Goal: Task Accomplishment & Management: Complete application form

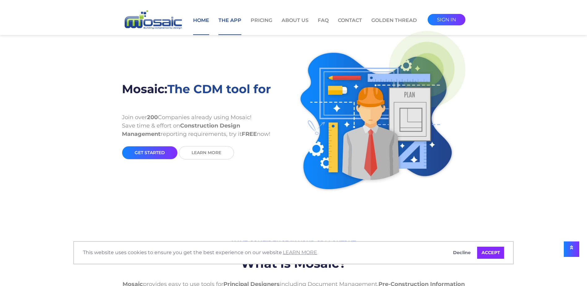
click at [227, 21] on link "The App" at bounding box center [229, 26] width 23 height 18
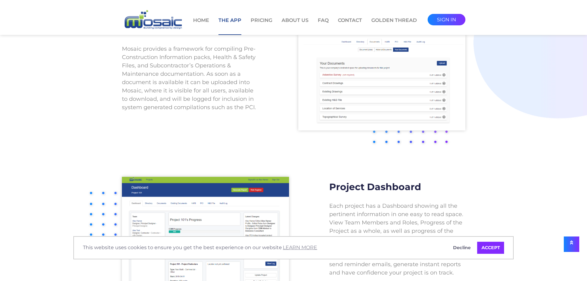
scroll to position [402, 0]
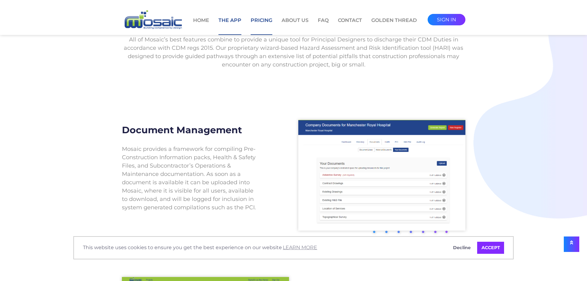
click at [259, 19] on link "Pricing" at bounding box center [261, 26] width 22 height 18
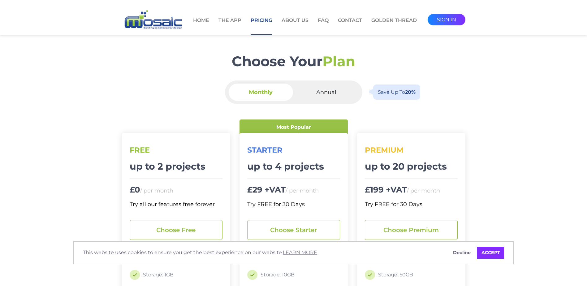
click at [331, 91] on span "Annual" at bounding box center [326, 91] width 64 height 17
click at [330, 88] on input "Annual Save up to 20%" at bounding box center [328, 85] width 4 height 4
radio input "true"
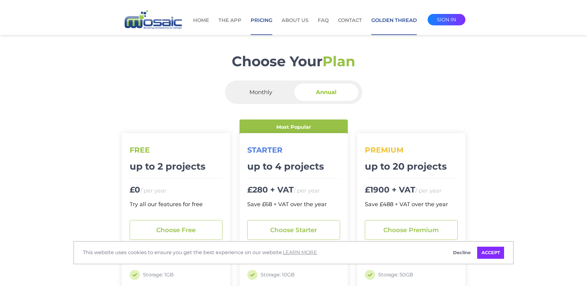
click at [391, 19] on link "Golden Thread" at bounding box center [393, 26] width 45 height 18
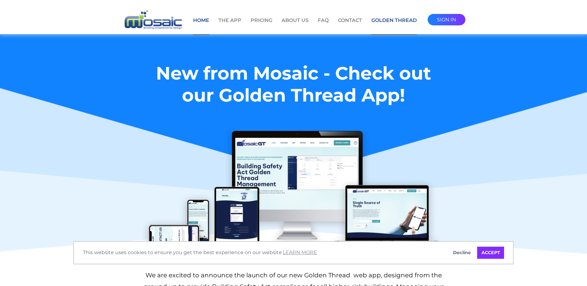
click at [203, 20] on link "Home" at bounding box center [201, 26] width 16 height 18
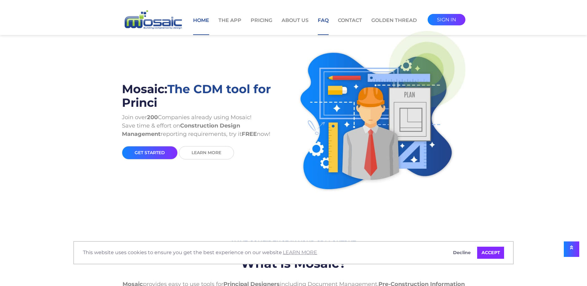
click at [324, 19] on link "FAQ" at bounding box center [323, 26] width 11 height 18
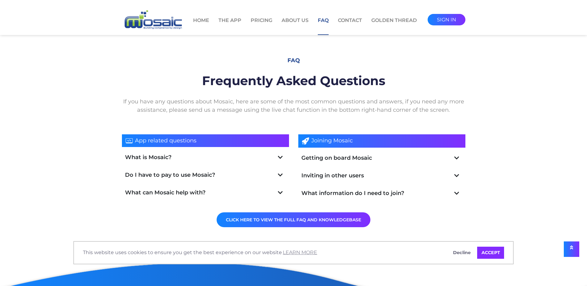
click at [188, 160] on link "What is Mosaic?" at bounding box center [205, 157] width 161 height 8
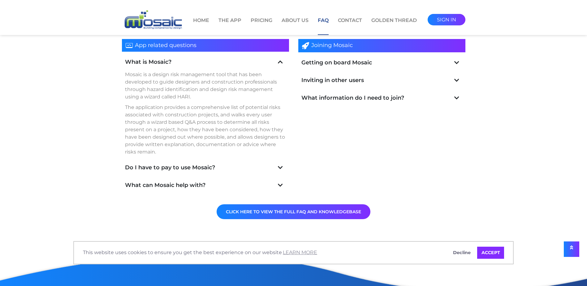
scroll to position [124, 0]
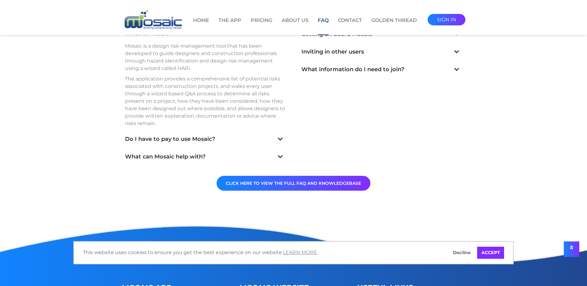
click at [201, 140] on link "Do I have to pay to use Mosaic?" at bounding box center [205, 139] width 161 height 8
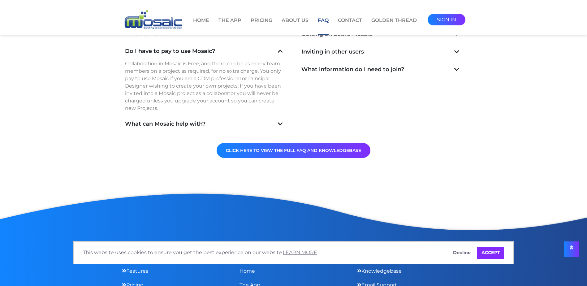
click at [200, 125] on link "What can Mosaic help with?" at bounding box center [205, 124] width 161 height 8
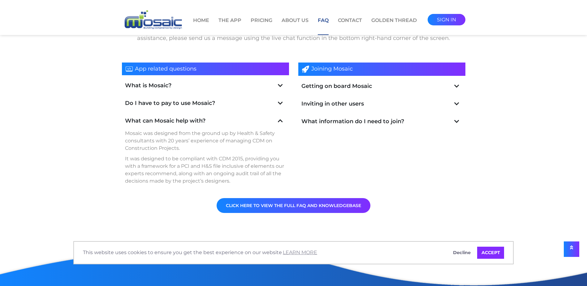
scroll to position [62, 0]
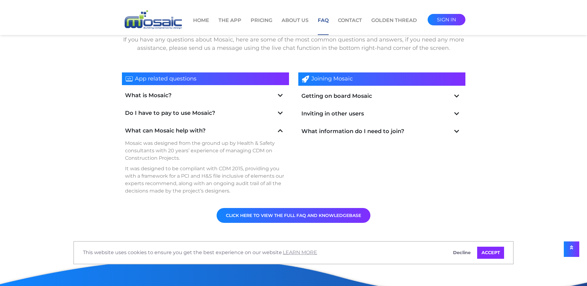
click at [332, 96] on link "Getting on board Mosaic" at bounding box center [381, 96] width 161 height 8
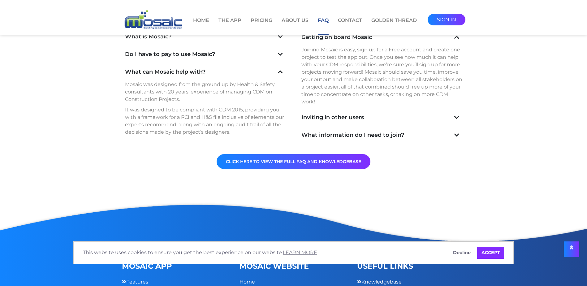
scroll to position [124, 0]
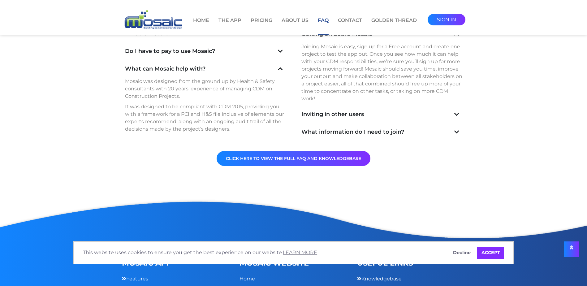
click at [343, 110] on link "Inviting in other users" at bounding box center [381, 114] width 161 height 8
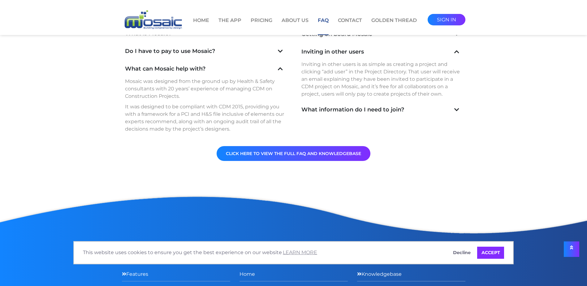
click at [342, 108] on link "What information do I need to join?" at bounding box center [381, 109] width 161 height 8
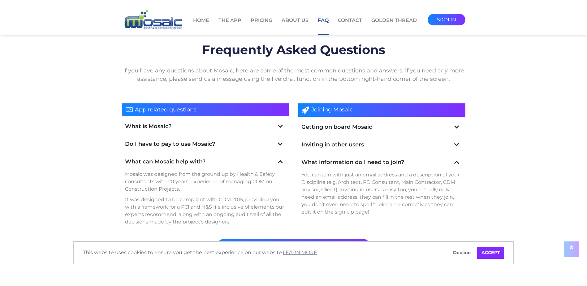
scroll to position [0, 0]
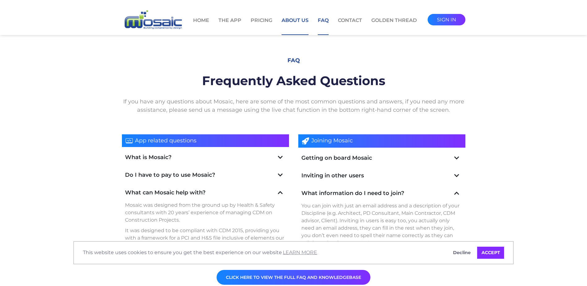
click at [296, 20] on link "About Us" at bounding box center [294, 26] width 27 height 18
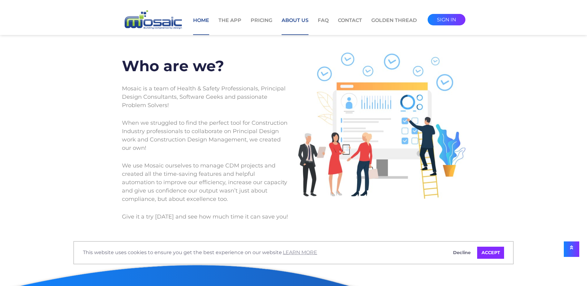
click at [206, 20] on link "Home" at bounding box center [201, 26] width 16 height 18
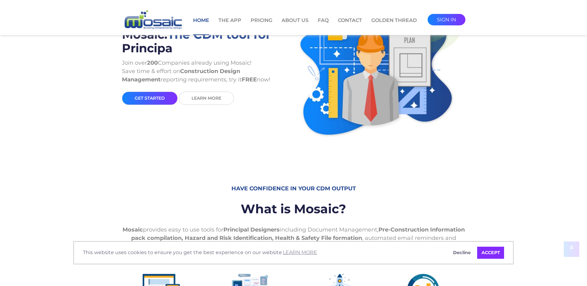
scroll to position [62, 0]
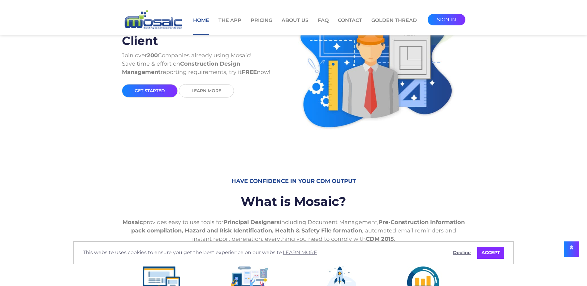
click at [467, 253] on link "Decline" at bounding box center [462, 252] width 26 height 12
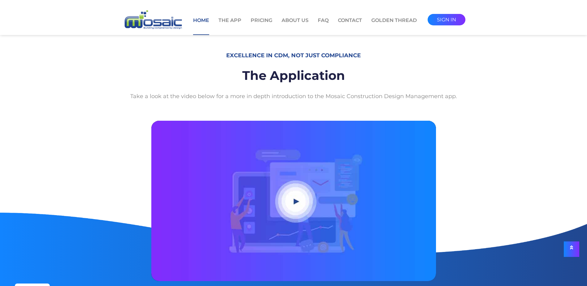
scroll to position [433, 0]
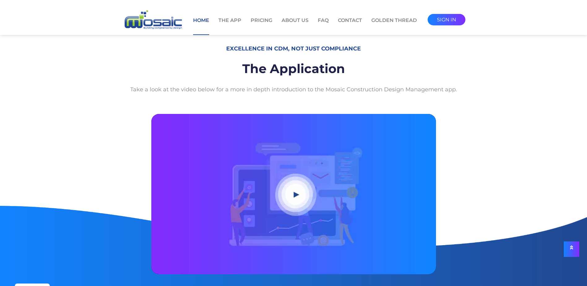
click at [294, 193] on button "Play video" at bounding box center [293, 194] width 284 height 160
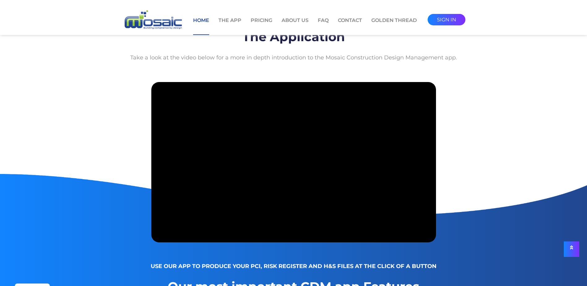
scroll to position [495, 0]
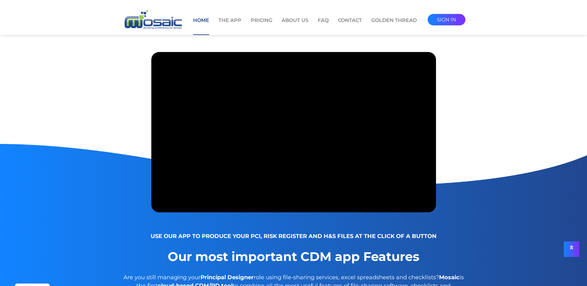
click at [197, 22] on link "Home" at bounding box center [201, 26] width 16 height 18
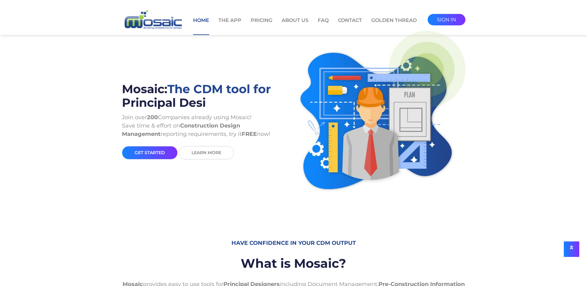
click at [150, 149] on link "get started" at bounding box center [150, 152] width 56 height 13
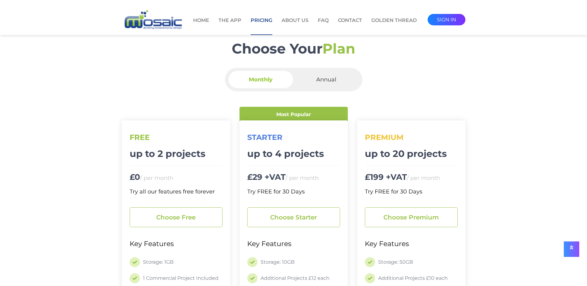
scroll to position [124, 0]
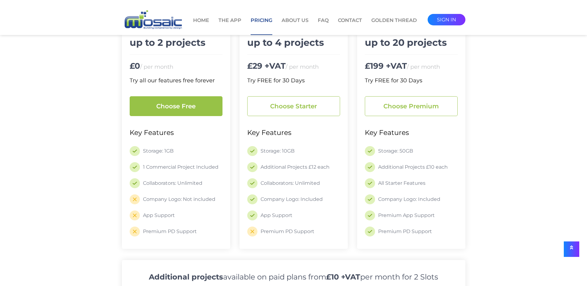
click at [172, 105] on link "Choose free" at bounding box center [176, 106] width 93 height 20
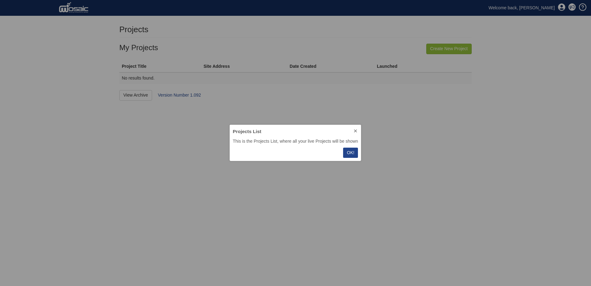
scroll to position [32, 127]
click at [355, 153] on button "OK!" at bounding box center [350, 152] width 15 height 10
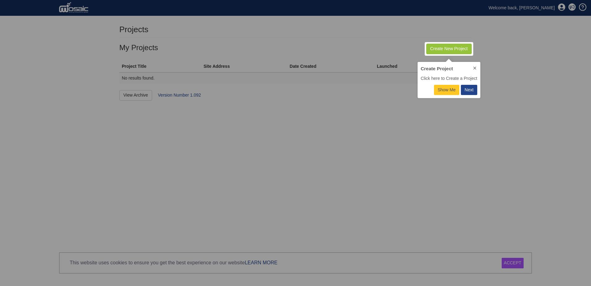
scroll to position [32, 58]
click at [469, 87] on div "Next" at bounding box center [469, 90] width 9 height 6
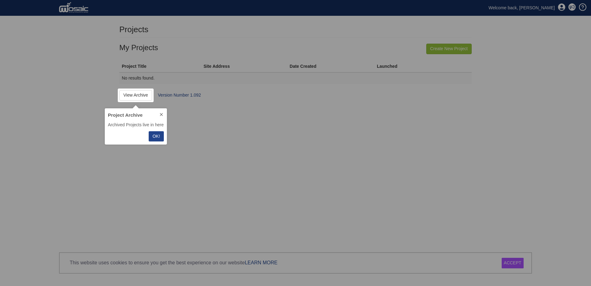
scroll to position [32, 57]
click at [154, 136] on p "OK!" at bounding box center [155, 136] width 7 height 6
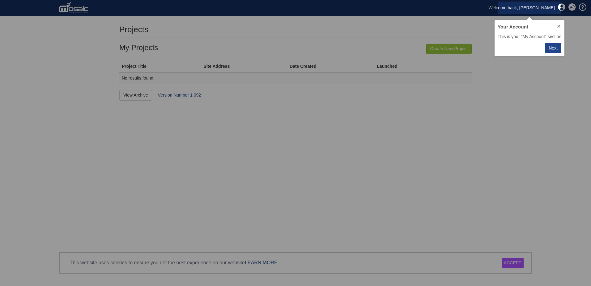
scroll to position [32, 65]
click at [558, 48] on div "Next" at bounding box center [553, 48] width 9 height 6
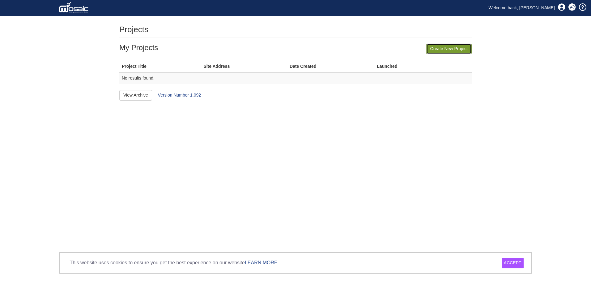
click at [452, 49] on link "Create New Project" at bounding box center [448, 49] width 45 height 11
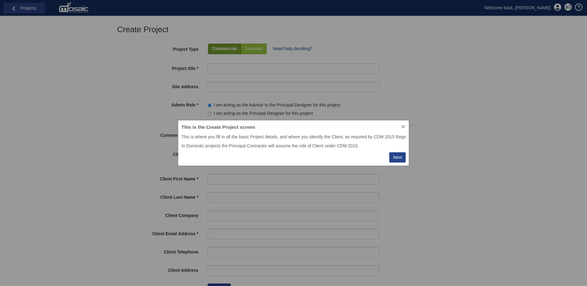
scroll to position [41, 226]
click at [400, 156] on div "Next" at bounding box center [397, 157] width 9 height 6
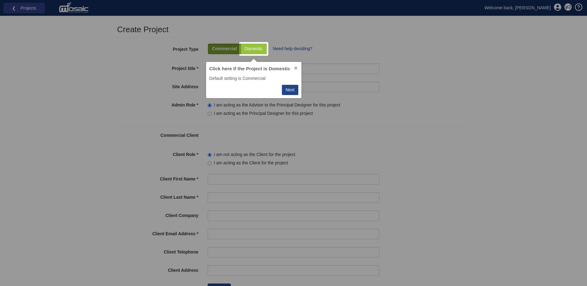
scroll to position [32, 91]
click at [289, 89] on div "Next" at bounding box center [289, 90] width 9 height 6
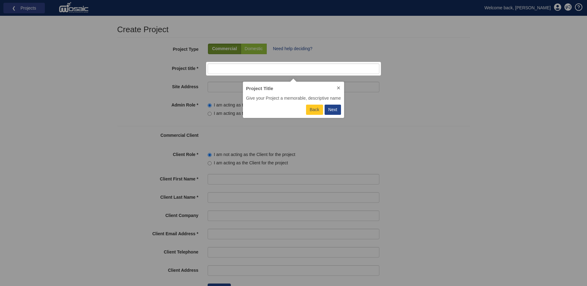
scroll to position [32, 96]
click at [331, 109] on div "Next" at bounding box center [332, 109] width 9 height 6
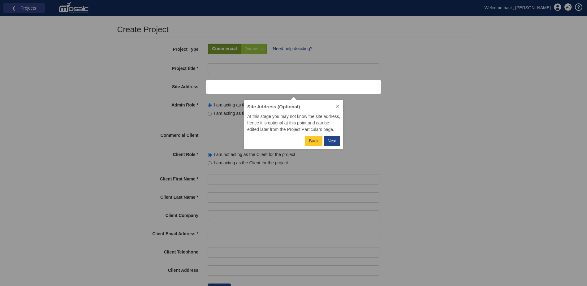
scroll to position [45, 95]
click at [333, 140] on div "Next" at bounding box center [331, 141] width 9 height 6
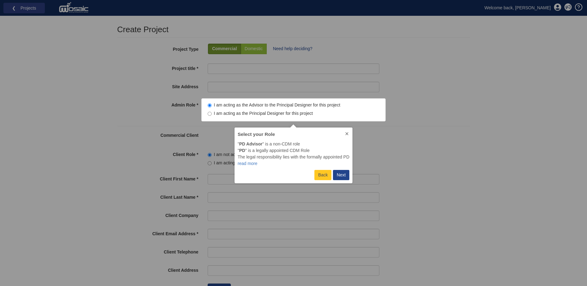
scroll to position [51, 113]
click at [339, 175] on div "Next" at bounding box center [340, 175] width 9 height 6
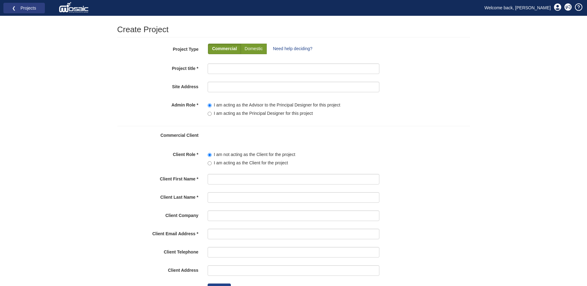
click at [259, 49] on p "Domestic" at bounding box center [254, 49] width 18 height 6
radio input "true"
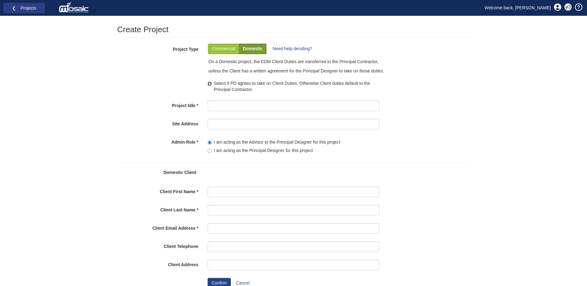
click at [210, 83] on input "Select if PD agrees to take on Client Duties. Otherwise Client duties default t…" at bounding box center [209, 84] width 4 height 4
checkbox input "true"
click at [212, 106] on input "Project title" at bounding box center [293, 105] width 172 height 11
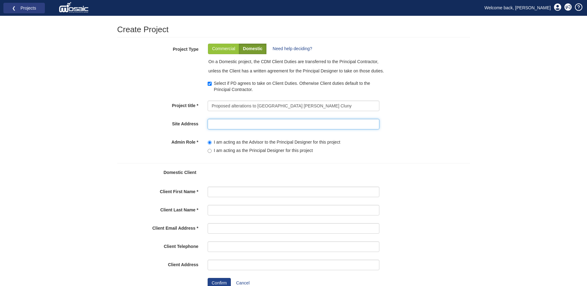
click at [257, 124] on input "Site Address" at bounding box center [293, 124] width 172 height 11
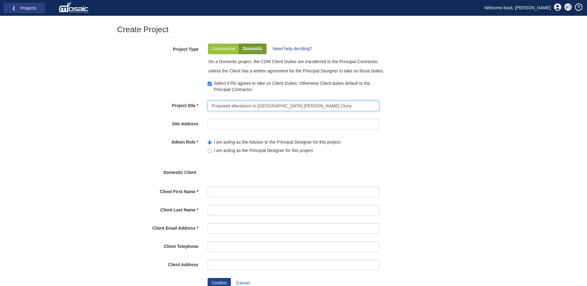
click at [290, 103] on input "Proposed alterations to Waterloo Farm Offord Cluny" at bounding box center [293, 105] width 172 height 11
drag, startPoint x: 287, startPoint y: 106, endPoint x: 318, endPoint y: 103, distance: 31.6
click at [317, 104] on input "Proposed alterations to Waterloo Farm Offord Cluny" at bounding box center [293, 105] width 172 height 11
type input "Proposed alterations to [GEOGRAPHIC_DATA]"
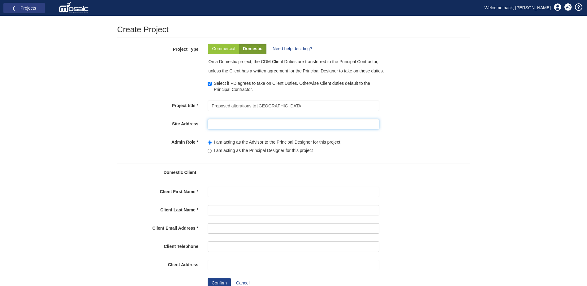
click at [221, 121] on input "Site Address" at bounding box center [293, 124] width 172 height 11
type input "[PERSON_NAME] Cluny"
click at [88, 104] on div "You have no unread notifications or reminders Close Create Project You can only…" at bounding box center [293, 163] width 587 height 276
click at [209, 149] on input"] "I am acting as the Principal Designer for this project" at bounding box center [209, 151] width 4 height 4
radio input"] "true"
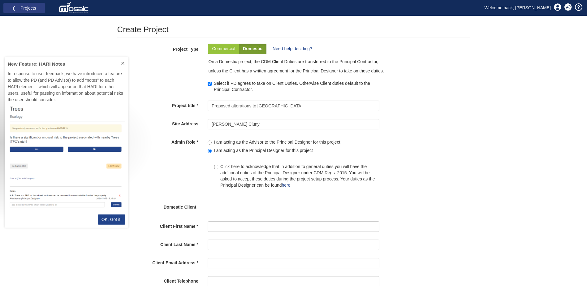
scroll to position [165, 119]
click at [218, 167] on input "Click here to acknowledge that in addition to general duties you will have the …" at bounding box center [216, 167] width 4 height 4
checkbox input "true"
click at [113, 218] on p "OK, Got it!" at bounding box center [111, 219] width 20 height 6
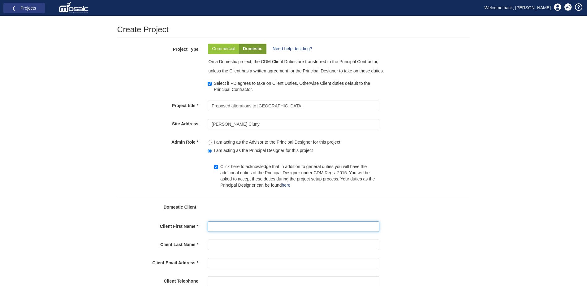
click at [226, 225] on input "Client First Name" at bounding box center [293, 226] width 172 height 11
type input "Miles"
type input "[PERSON_NAME]"
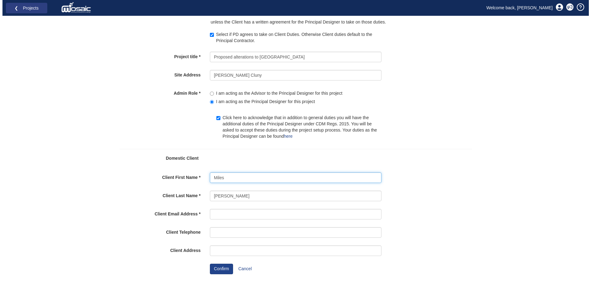
scroll to position [49, 0]
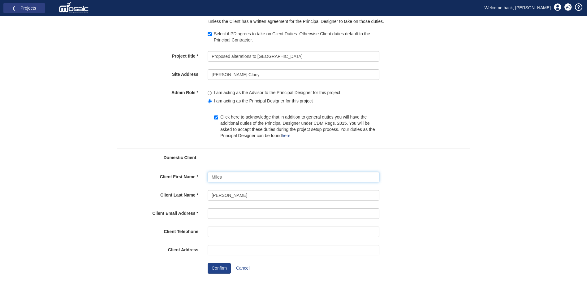
type input "Miles"
click at [216, 216] on input "Client Email Address" at bounding box center [293, 213] width 172 height 11
click at [215, 214] on input "Client Email Address" at bounding box center [293, 213] width 172 height 11
click at [213, 213] on input "Client Email Address" at bounding box center [293, 213] width 172 height 11
click at [78, 173] on div "You have no unread notifications or reminders Close Create Project You can only…" at bounding box center [293, 131] width 587 height 310
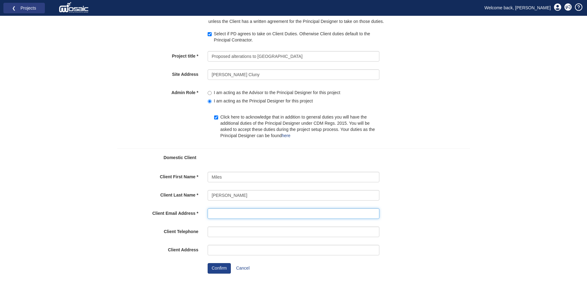
click at [212, 214] on input "Client Email Address" at bounding box center [293, 213] width 172 height 11
click at [226, 215] on input "sophie" at bounding box center [293, 213] width 172 height 11
click at [238, 213] on input "sophie" at bounding box center [293, 213] width 172 height 11
click at [272, 214] on input "sophie" at bounding box center [293, 213] width 172 height 11
type input "s"
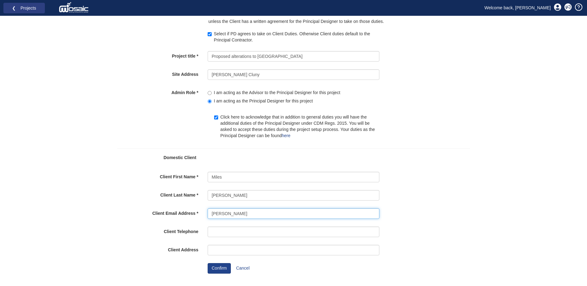
type input "gary@johnsarchitects.co.uk"
type input "07590075061"
click at [153, 222] on div "Client First Name Miles Client Last Name Marney Client Company Client Email Add…" at bounding box center [293, 215] width 353 height 87
click at [224, 251] on input "Client Address" at bounding box center [293, 250] width 172 height 11
type input "44 Silver Street Ely"
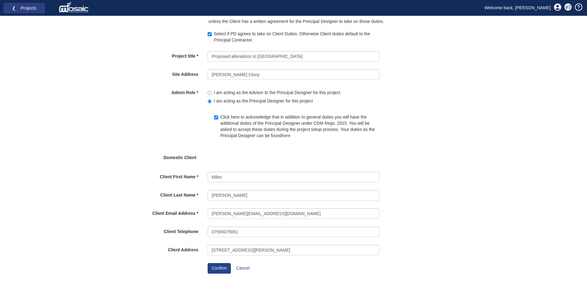
click at [116, 219] on div "Client Email Address gary@johnsarchitects.co.uk" at bounding box center [294, 215] width 362 height 14
click at [220, 270] on button "Confirm" at bounding box center [218, 268] width 23 height 11
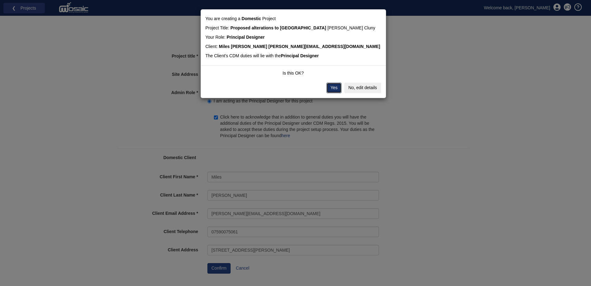
click at [330, 85] on button "Yes" at bounding box center [334, 88] width 15 height 11
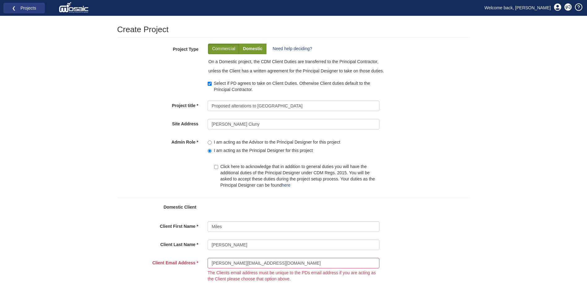
click at [254, 47] on p "Domestic" at bounding box center [252, 49] width 19 height 6
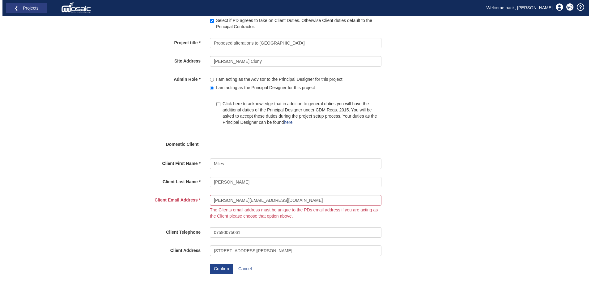
scroll to position [63, 0]
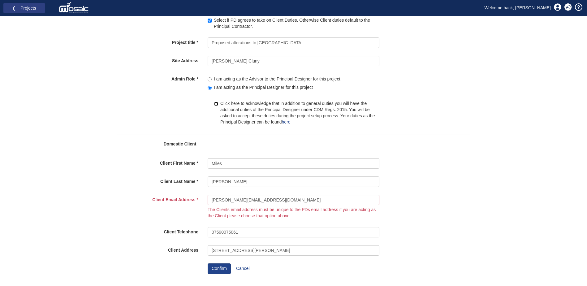
click at [218, 103] on input "Click here to acknowledge that in addition to general duties you will have the …" at bounding box center [216, 104] width 4 height 4
checkbox input "true"
click at [221, 268] on button "Confirm" at bounding box center [218, 268] width 23 height 11
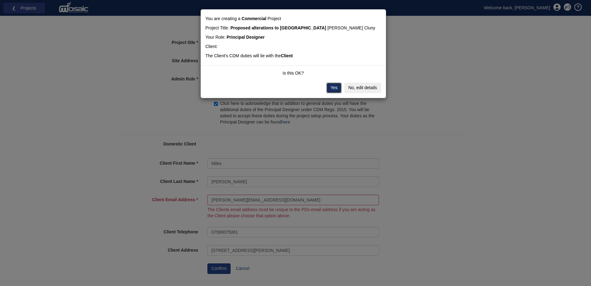
click at [335, 88] on button "Yes" at bounding box center [334, 88] width 15 height 11
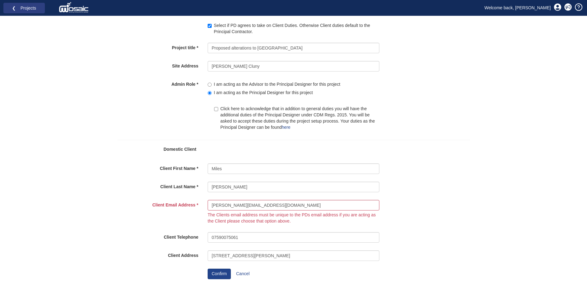
scroll to position [63, 0]
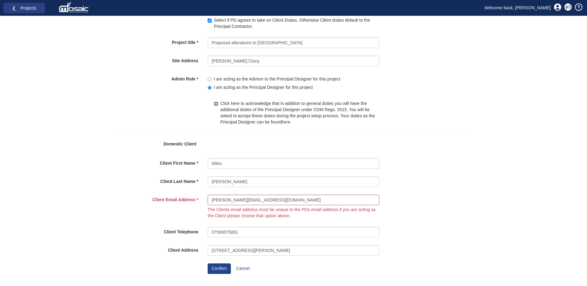
click at [217, 104] on input "Click here to acknowledge that in addition to general duties you will have the …" at bounding box center [216, 104] width 4 height 4
checkbox input "true"
click at [213, 201] on input "[PERSON_NAME][EMAIL_ADDRESS][DOMAIN_NAME]" at bounding box center [293, 199] width 172 height 11
click at [212, 200] on input "[PERSON_NAME][EMAIL_ADDRESS][DOMAIN_NAME]" at bounding box center [293, 199] width 172 height 11
click at [438, 220] on div "Client Email Address [PERSON_NAME][EMAIL_ADDRESS][DOMAIN_NAME] The Clients emai…" at bounding box center [294, 208] width 362 height 28
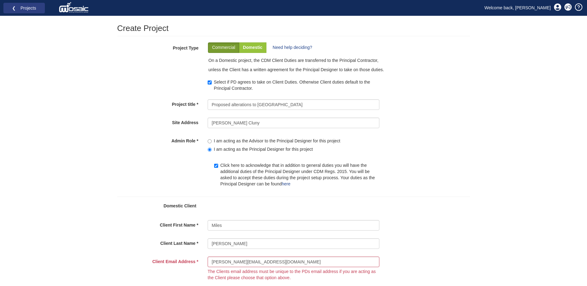
scroll to position [0, 0]
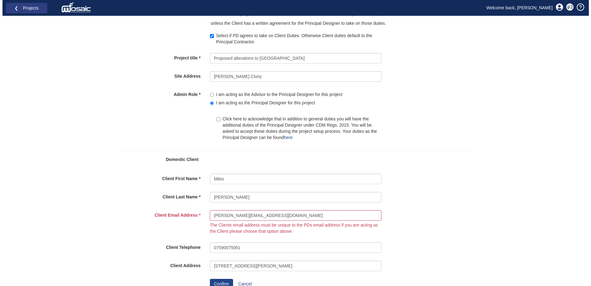
scroll to position [63, 0]
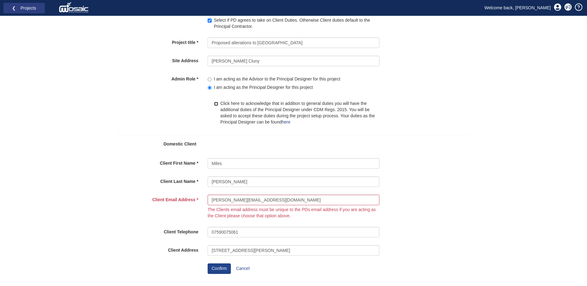
click at [216, 104] on input "Click here to acknowledge that in addition to general duties you will have the …" at bounding box center [216, 104] width 4 height 4
checkbox input "true"
click at [216, 199] on input "[PERSON_NAME][EMAIL_ADDRESS][DOMAIN_NAME]" at bounding box center [293, 199] width 172 height 11
drag, startPoint x: 219, startPoint y: 199, endPoint x: 182, endPoint y: 203, distance: 37.1
click at [182, 203] on div "Client Email Address gary@johnsarchitects.co.uk The Clients email address must …" at bounding box center [294, 208] width 362 height 28
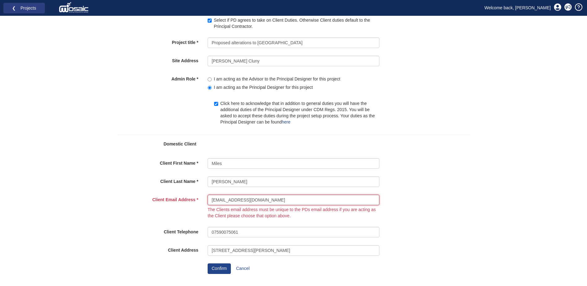
click at [216, 199] on input "aacounts@johnsarchitects.co.uk" at bounding box center [293, 199] width 172 height 11
type input "accounts@johnsarchitects.co.uk"
click at [446, 199] on div "Client Email Address accounts@johnsarchitects.co.uk The Clients email address m…" at bounding box center [294, 208] width 362 height 28
click at [215, 269] on button "Confirm" at bounding box center [218, 268] width 23 height 11
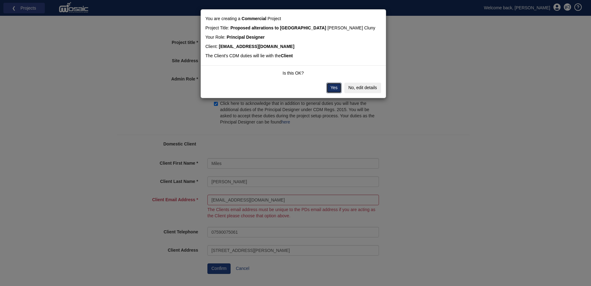
click at [334, 87] on button "Yes" at bounding box center [334, 88] width 15 height 11
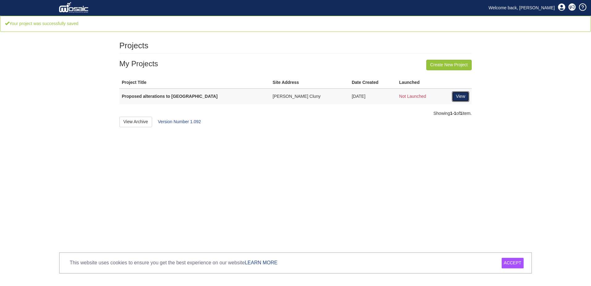
click at [461, 97] on link "View" at bounding box center [460, 96] width 17 height 11
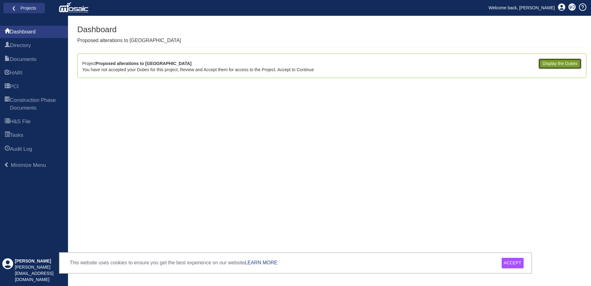
click at [550, 62] on link "Display the Duties" at bounding box center [560, 63] width 43 height 11
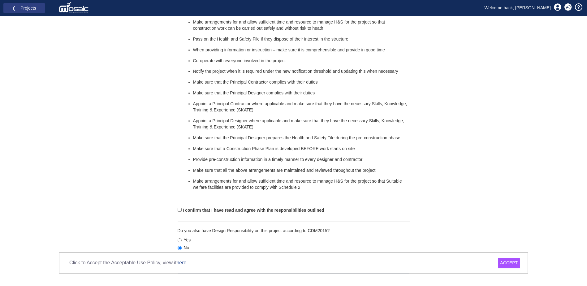
scroll to position [481, 0]
click at [177, 208] on input "I confirm that I have read and agree with the responsibilities outlined" at bounding box center [179, 209] width 4 height 4
checkbox input "true"
click at [180, 239] on input "Yes" at bounding box center [179, 239] width 4 height 4
radio input "true"
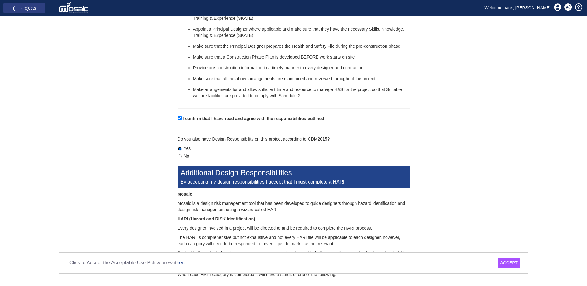
scroll to position [574, 0]
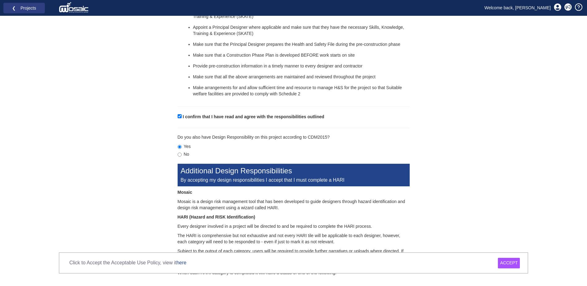
click at [508, 263] on div "ACCEPT" at bounding box center [509, 263] width 22 height 11
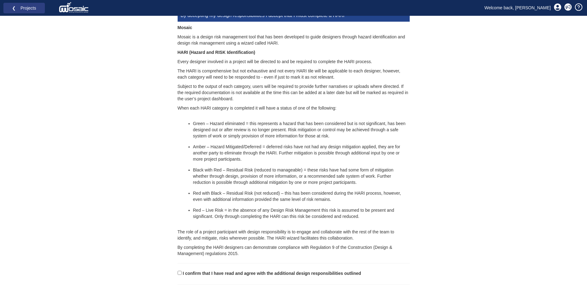
scroll to position [766, 0]
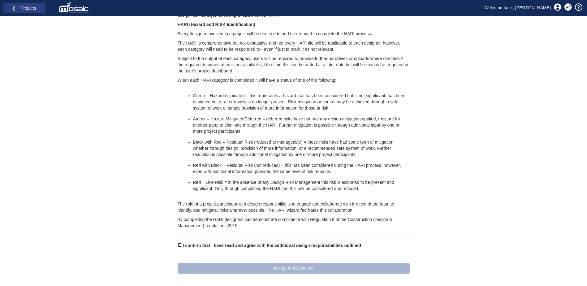
click at [180, 244] on input "I confirm that I have read and agree with the additional design responsibilitie…" at bounding box center [179, 245] width 4 height 4
checkbox input "true"
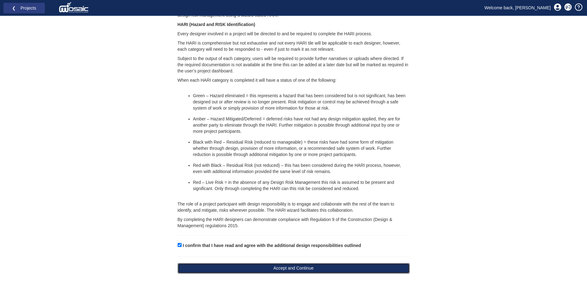
click at [305, 266] on button "Accept and Continue" at bounding box center [293, 268] width 232 height 11
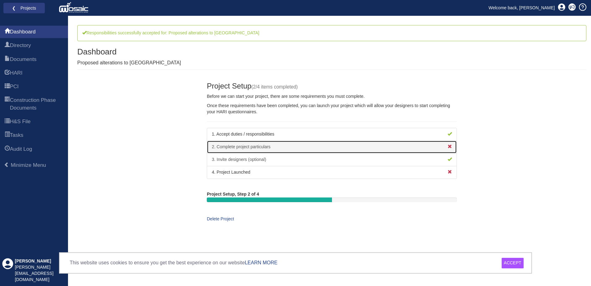
click at [256, 146] on link "2. Complete project particulars" at bounding box center [332, 146] width 250 height 13
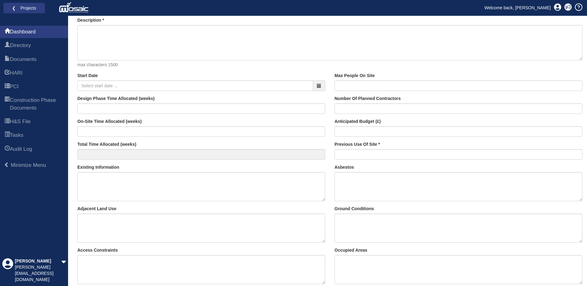
scroll to position [93, 0]
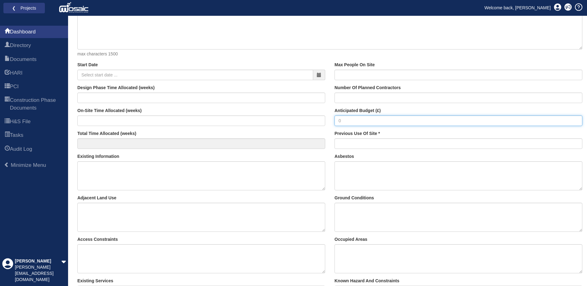
click at [365, 119] on input "Anticipated Budget (£)" at bounding box center [458, 120] width 248 height 11
type input "500,000"
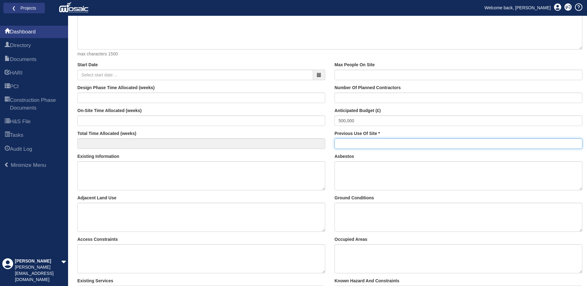
click at [356, 145] on input "Previous Use Of Site" at bounding box center [458, 143] width 248 height 11
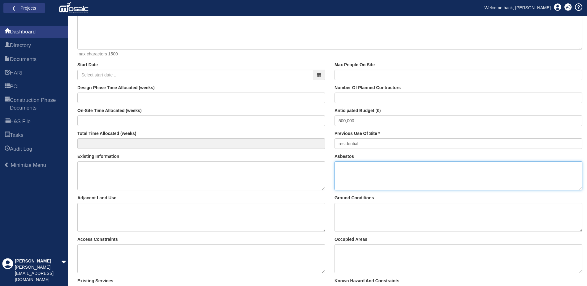
type input "Residential"
click at [342, 170] on textarea "Asbestos" at bounding box center [458, 175] width 248 height 29
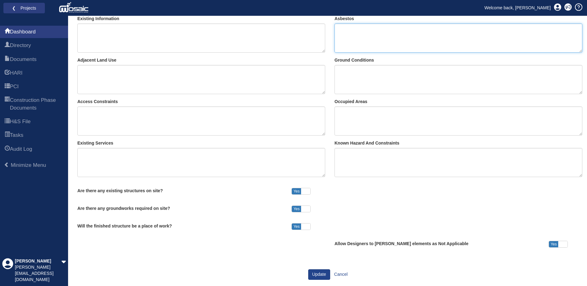
scroll to position [237, 0]
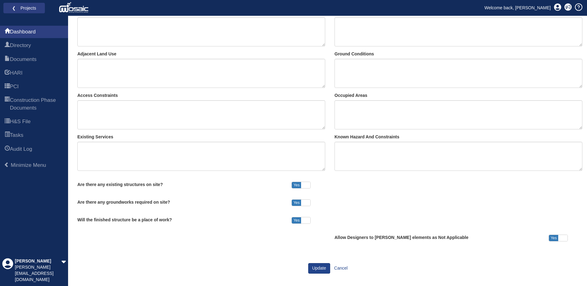
click at [297, 185] on span "Yes" at bounding box center [296, 185] width 9 height 6
checkbox input "false"
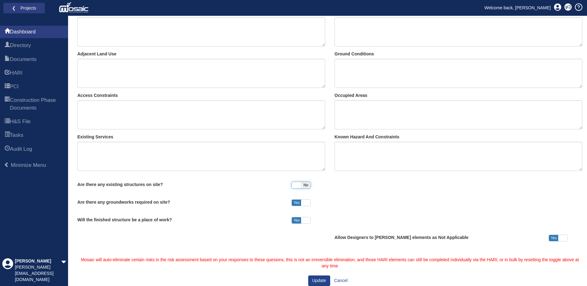
click at [299, 203] on span "Yes" at bounding box center [296, 202] width 9 height 6
checkbox input "false"
click at [307, 220] on span at bounding box center [305, 220] width 9 height 6
checkbox input "false"
click at [297, 202] on span at bounding box center [296, 202] width 9 height 6
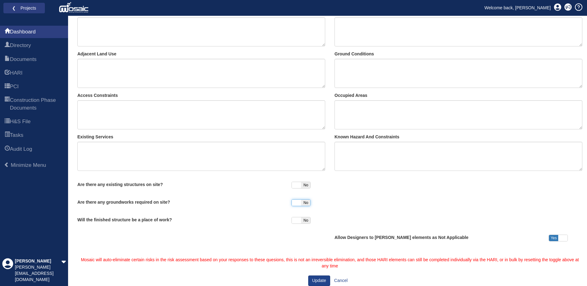
checkbox input "true"
click at [297, 185] on span at bounding box center [296, 185] width 9 height 6
checkbox input "true"
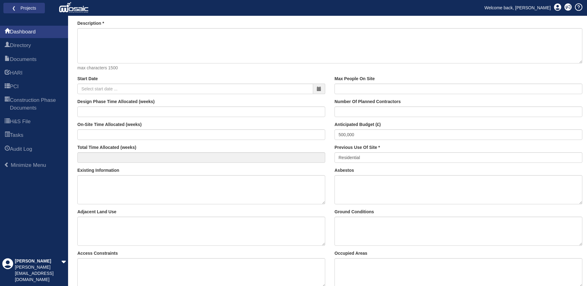
scroll to position [94, 0]
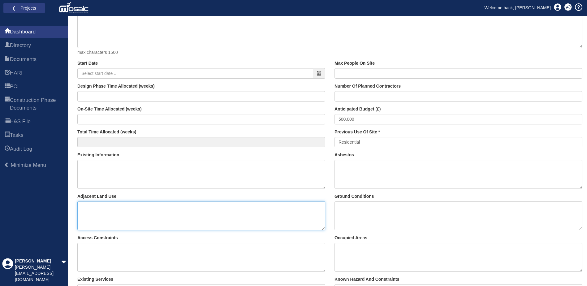
click at [84, 206] on textarea "Adjacent Land Use" at bounding box center [201, 215] width 248 height 29
type textarea "Farm"
click at [88, 167] on textarea "Existing Information" at bounding box center [201, 174] width 248 height 29
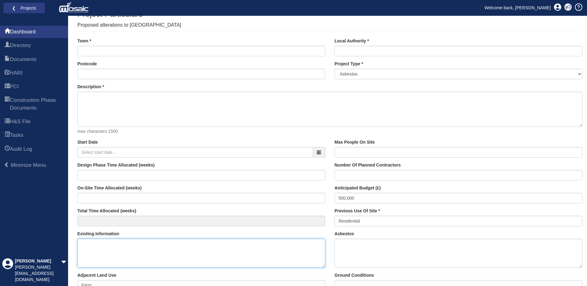
scroll to position [2, 0]
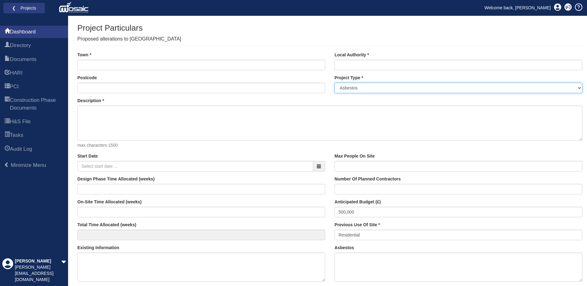
click at [356, 87] on select "Asbestos Building Services Civil Engineering - New Build - Bridge Civil Enginee…" at bounding box center [458, 88] width 248 height 11
select select "32"
click at [334, 83] on select "Asbestos Building Services Civil Engineering - New Build - Bridge Civil Enginee…" at bounding box center [458, 88] width 248 height 11
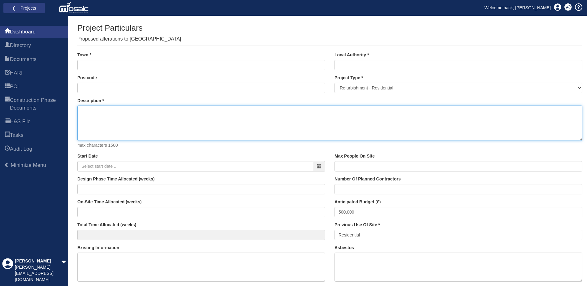
click at [318, 115] on textarea "Description" at bounding box center [329, 122] width 505 height 35
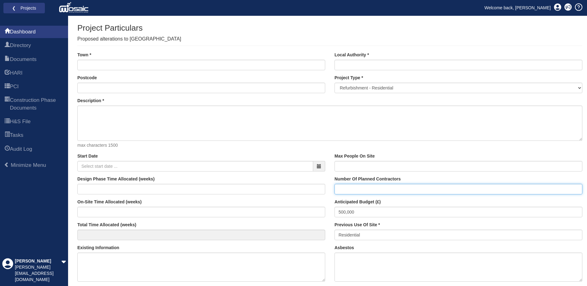
click at [354, 191] on input "Number Of Planned Contractors" at bounding box center [458, 189] width 248 height 11
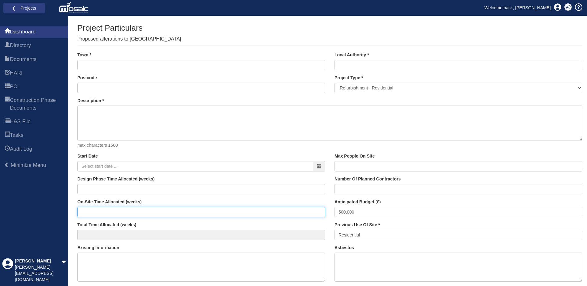
click at [98, 214] on input "On-Site Time Allocated (weeks)" at bounding box center [201, 212] width 248 height 11
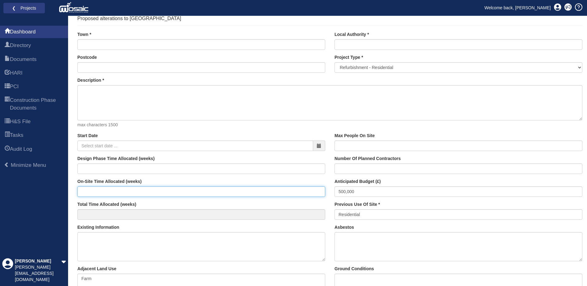
scroll to position [32, 0]
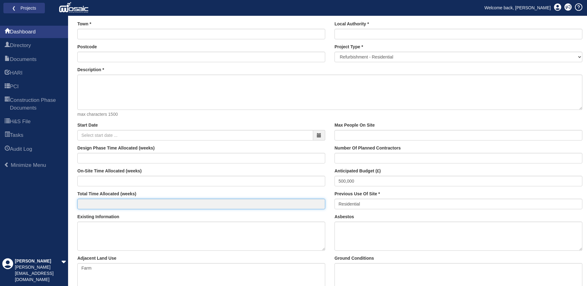
click at [104, 203] on input "Total Time Allocated (weeks)" at bounding box center [201, 204] width 248 height 11
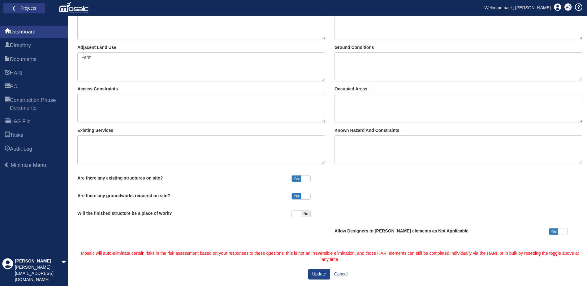
scroll to position [249, 0]
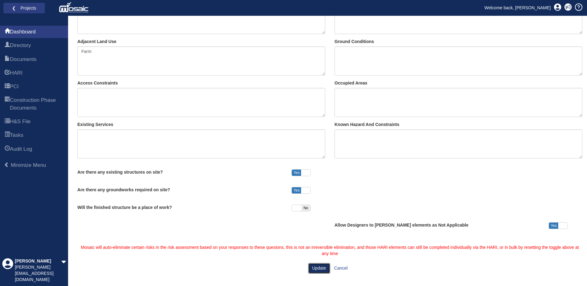
click at [322, 270] on button "Update" at bounding box center [319, 268] width 22 height 11
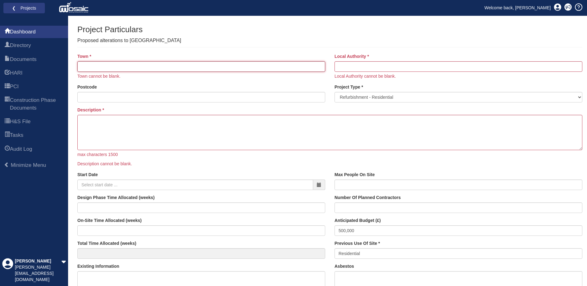
click at [99, 62] on input "Town" at bounding box center [201, 66] width 248 height 11
type input "[PERSON_NAME] Cluny"
click at [284, 50] on div "Generate Report Show All HARI Select "Yes" for All Eliminated included or "No" …" at bounding box center [329, 282] width 505 height 514
click at [344, 68] on input "Local Authority" at bounding box center [458, 66] width 248 height 11
type input "Huntingdonshire District Council"
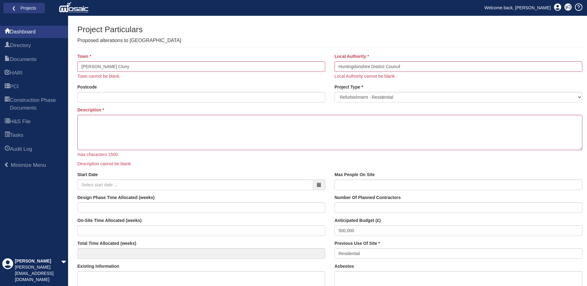
click at [384, 51] on div "Generate Report Show All HARI Select "Yes" for All Eliminated included or "No" …" at bounding box center [329, 282] width 505 height 514
click at [95, 96] on input "Postcode" at bounding box center [201, 97] width 248 height 11
type input "PE19 5RJ"
click at [135, 105] on div "Town [PERSON_NAME] Cluny Town cannot be blank. Postcode PE19 5RJ" at bounding box center [201, 79] width 257 height 53
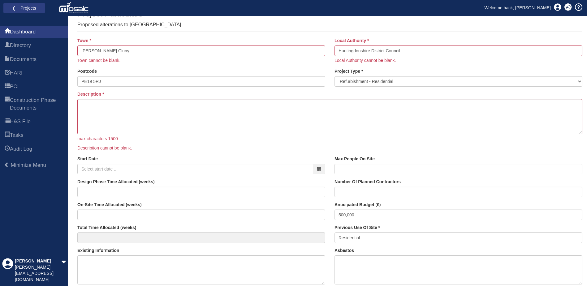
scroll to position [31, 0]
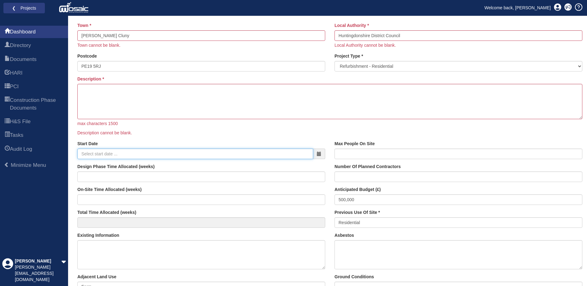
click at [111, 154] on input "Start Date" at bounding box center [195, 153] width 236 height 11
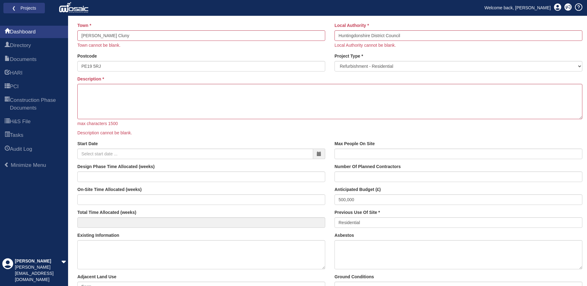
click at [173, 130] on p "Description cannot be blank." at bounding box center [329, 133] width 505 height 6
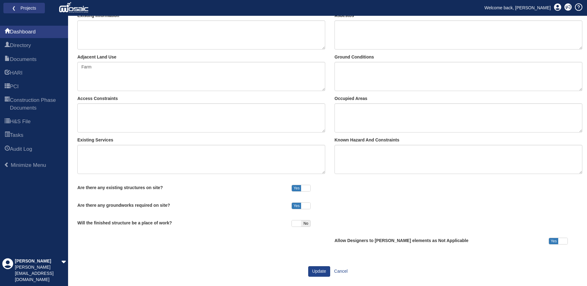
scroll to position [254, 0]
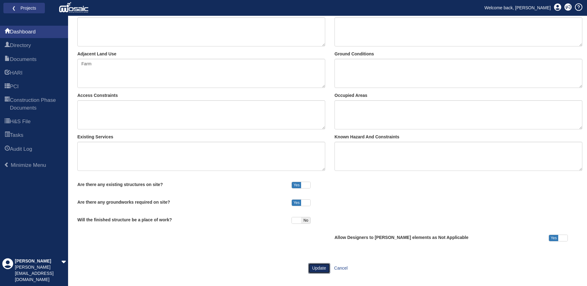
click at [321, 271] on button "Update" at bounding box center [319, 268] width 22 height 11
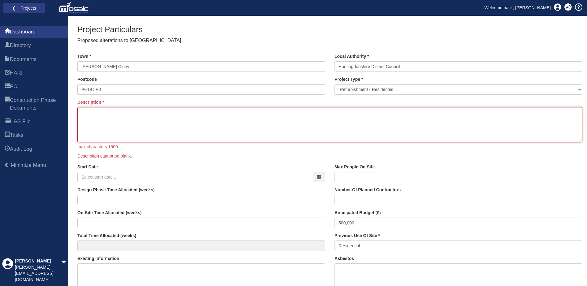
click at [82, 117] on textarea "Description" at bounding box center [329, 124] width 505 height 35
type textarea "p"
drag, startPoint x: 171, startPoint y: 118, endPoint x: 209, endPoint y: 140, distance: 44.0
click at [171, 120] on textarea "Proposed internal alterations to accommodate a person with complex needs" at bounding box center [329, 124] width 505 height 35
click at [216, 111] on textarea "Proposed internal alterations to accommodate a person with complex needs" at bounding box center [329, 124] width 505 height 35
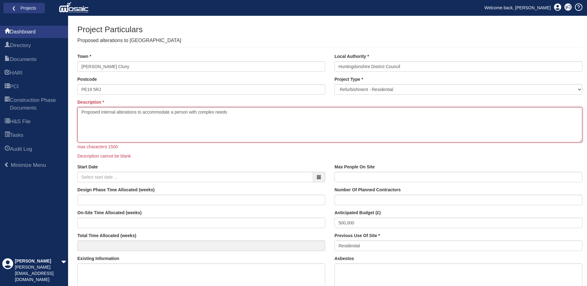
click at [237, 129] on textarea "Proposed internal alterations to accommodate a person with complex needs" at bounding box center [329, 124] width 505 height 35
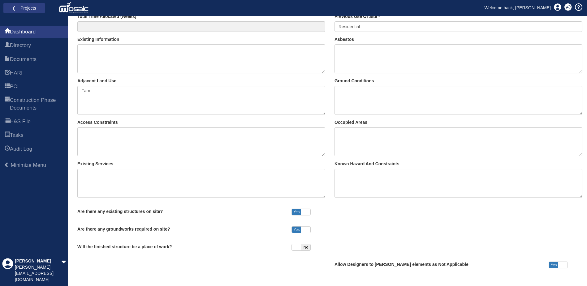
scroll to position [246, 0]
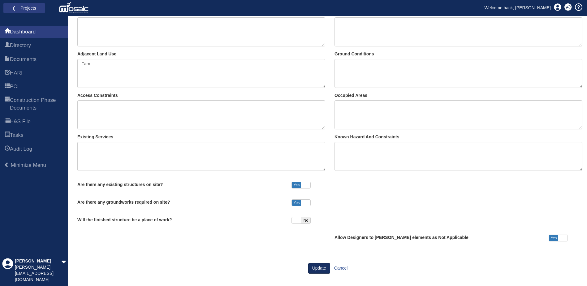
type textarea "Proposed internal alterations to accommodate a person with complex needs"
click at [314, 269] on button "Update" at bounding box center [319, 268] width 22 height 11
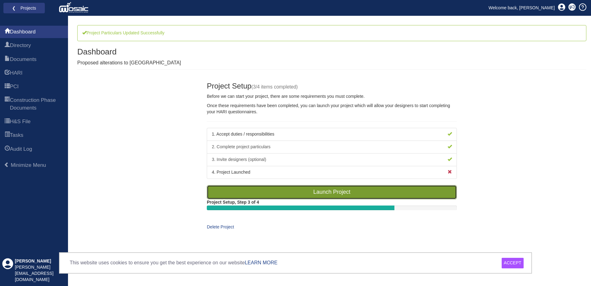
click at [286, 190] on link "Launch Project" at bounding box center [332, 192] width 250 height 14
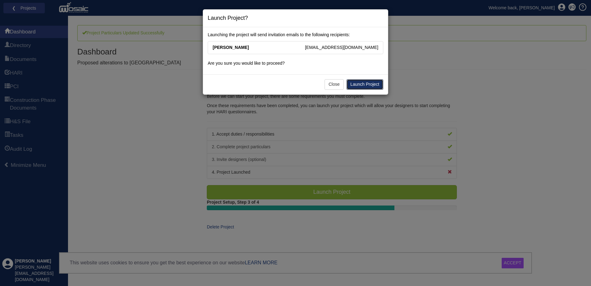
click at [368, 84] on link "Launch Project" at bounding box center [365, 84] width 37 height 11
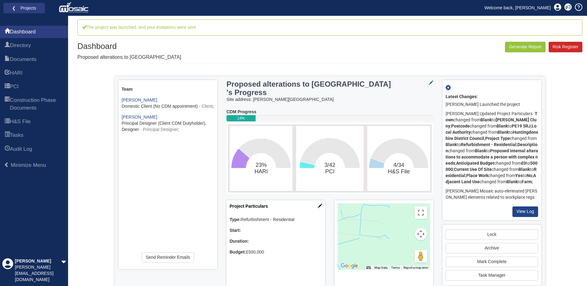
scroll to position [21, 0]
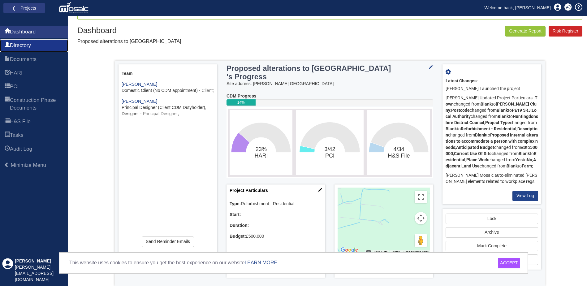
click at [20, 41] on link "Directory" at bounding box center [34, 45] width 68 height 12
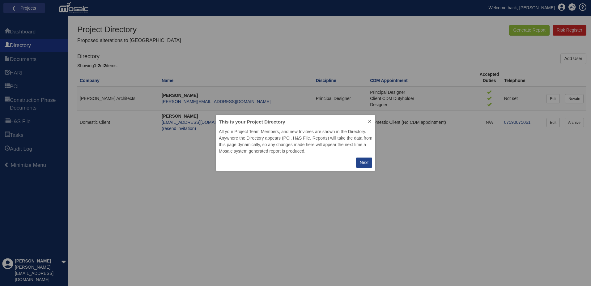
scroll to position [51, 155]
click at [362, 164] on div "Next" at bounding box center [364, 162] width 9 height 6
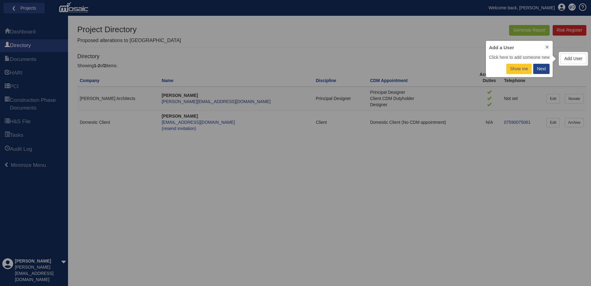
scroll to position [32, 62]
click at [541, 68] on div "Next" at bounding box center [541, 69] width 9 height 6
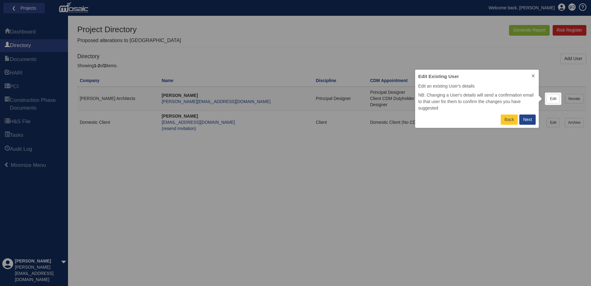
scroll to position [53, 119]
click at [528, 121] on div "Next" at bounding box center [527, 119] width 9 height 6
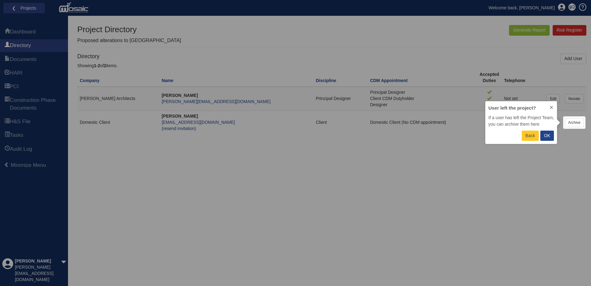
scroll to position [38, 67]
click at [546, 138] on p "OK" at bounding box center [547, 135] width 6 height 6
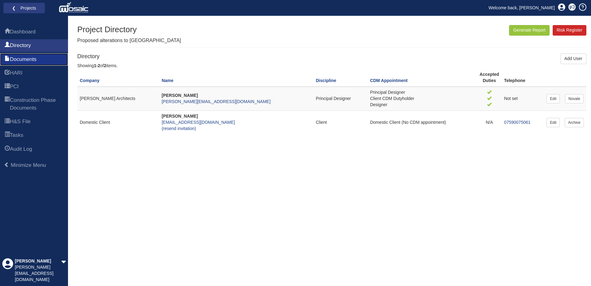
click at [24, 57] on span "Documents" at bounding box center [23, 59] width 27 height 7
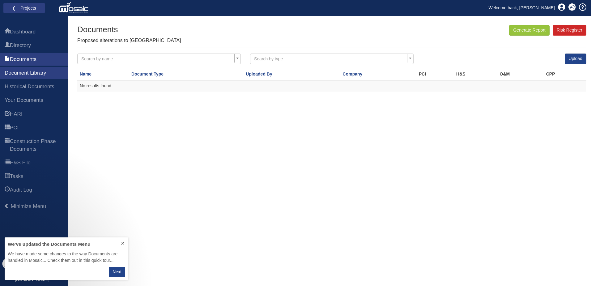
scroll to position [38, 119]
click at [28, 88] on span "Historical Documents" at bounding box center [30, 86] width 50 height 7
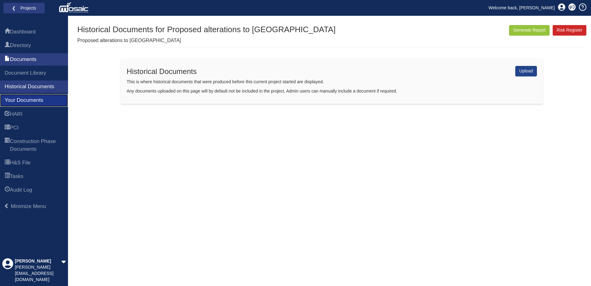
click at [27, 99] on span "Your Documents" at bounding box center [24, 99] width 39 height 7
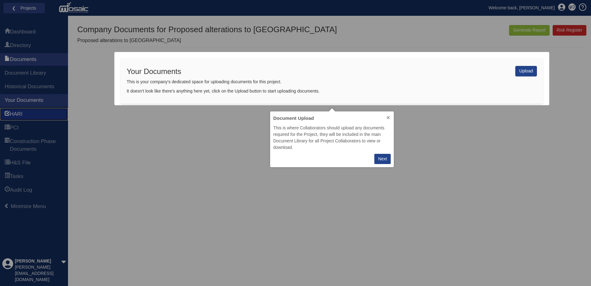
click at [15, 116] on span "HARI" at bounding box center [16, 113] width 13 height 7
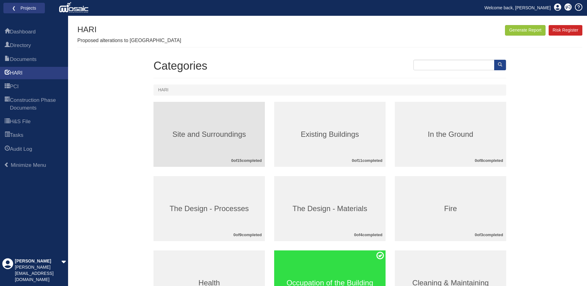
click at [205, 134] on h3 "Site and Surroundings" at bounding box center [208, 134] width 111 height 8
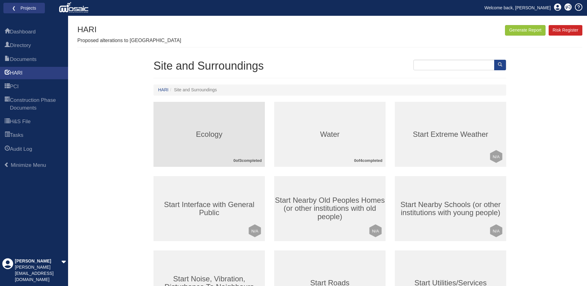
click at [205, 134] on h3 "Ecology" at bounding box center [208, 134] width 111 height 8
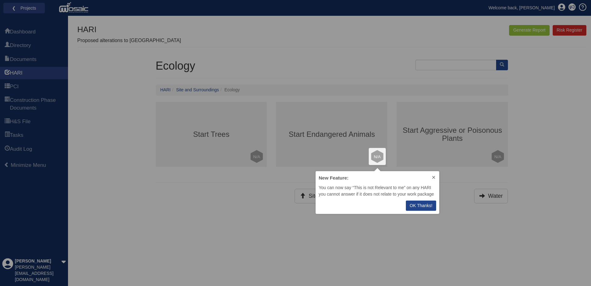
scroll to position [38, 119]
click at [429, 207] on p "OK Thanks!" at bounding box center [421, 205] width 23 height 6
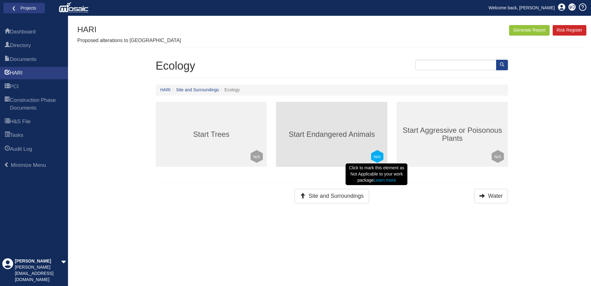
click at [378, 152] on polygon at bounding box center [378, 156] width 12 height 13
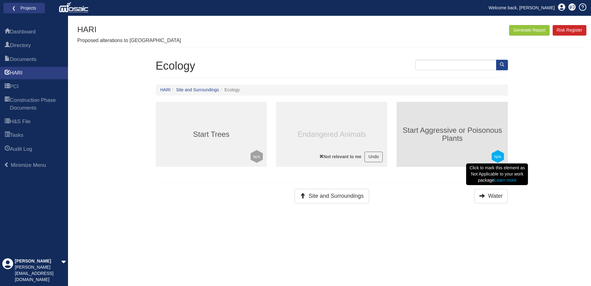
click at [498, 157] on text "N/A" at bounding box center [498, 156] width 7 height 5
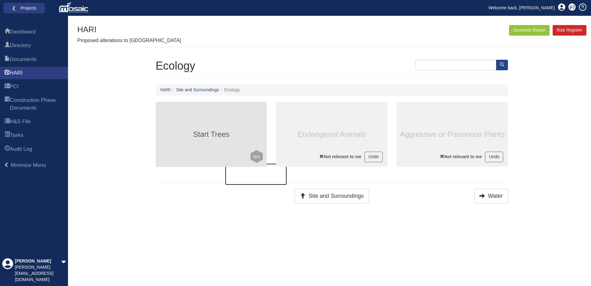
click at [203, 134] on h3 "Start Trees" at bounding box center [211, 134] width 111 height 8
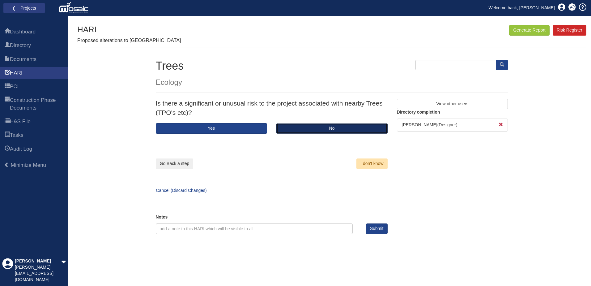
click at [339, 126] on button "No" at bounding box center [331, 128] width 111 height 11
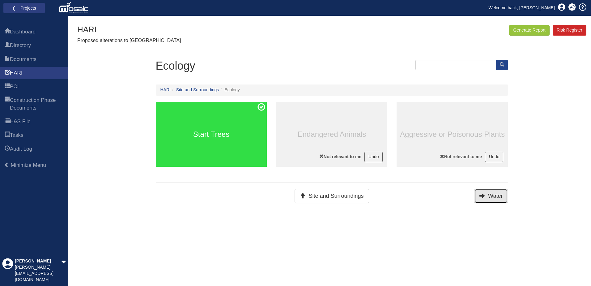
click at [497, 198] on button "Water" at bounding box center [491, 196] width 34 height 15
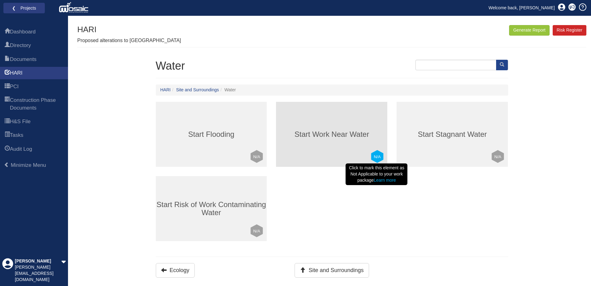
click at [375, 157] on text "N/A" at bounding box center [377, 156] width 7 height 5
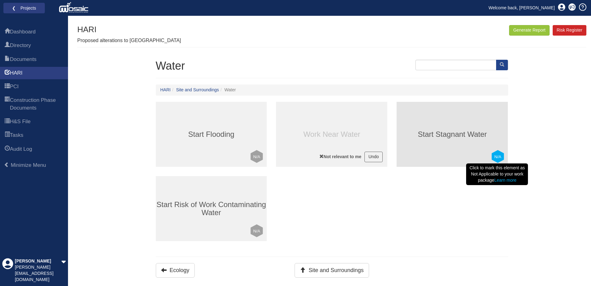
click at [500, 157] on text "N/A" at bounding box center [498, 156] width 7 height 5
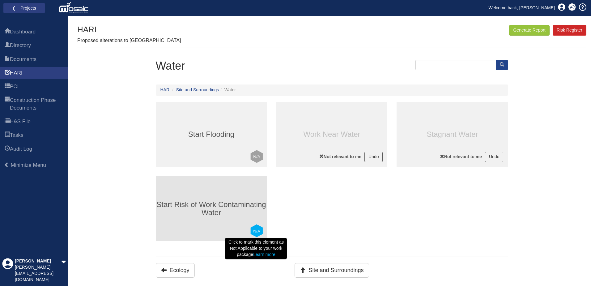
click at [257, 229] on text "N/A" at bounding box center [257, 231] width 7 height 5
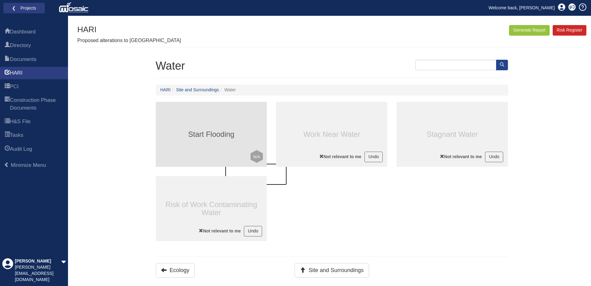
click at [205, 136] on h3 "Start Flooding" at bounding box center [211, 134] width 111 height 8
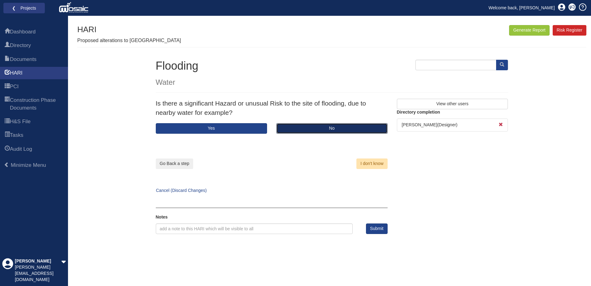
click at [296, 129] on button "No" at bounding box center [331, 128] width 111 height 11
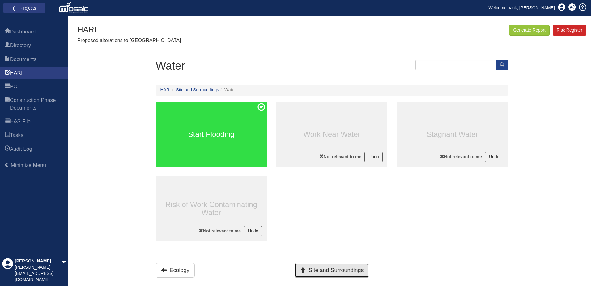
click at [314, 268] on button "Site and Surroundings" at bounding box center [332, 270] width 74 height 15
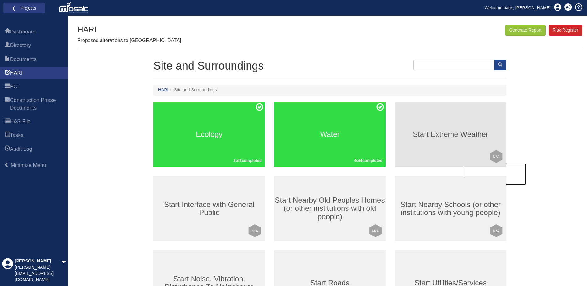
click at [438, 139] on div "Start Extreme Weather Click to mark this element as Not Applicable to your work…" at bounding box center [450, 134] width 111 height 65
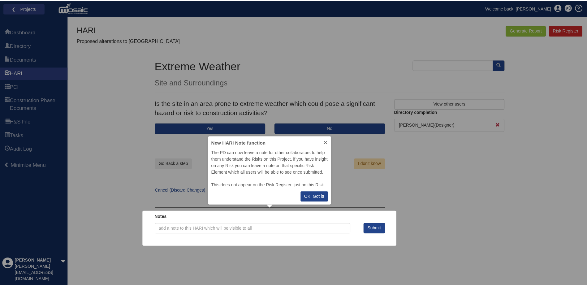
scroll to position [64, 119]
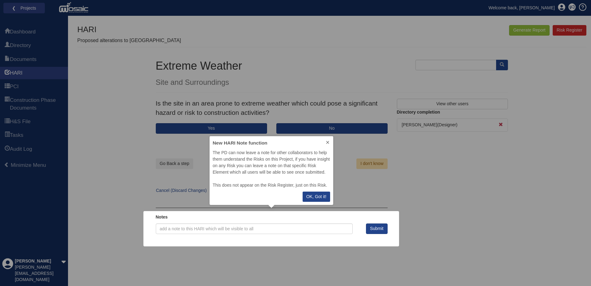
click at [315, 195] on p "OK, Got it!" at bounding box center [316, 196] width 20 height 6
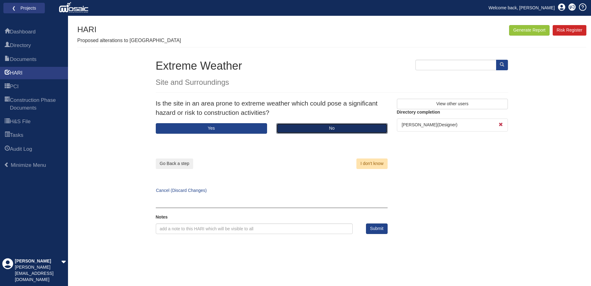
click at [330, 132] on button "No" at bounding box center [331, 128] width 111 height 11
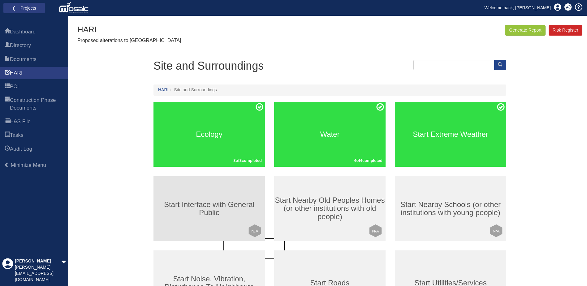
click at [216, 211] on h3 "Start Interface with General Public" at bounding box center [208, 208] width 111 height 16
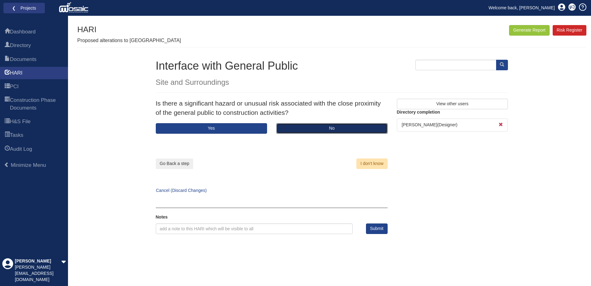
click at [315, 128] on button "No" at bounding box center [331, 128] width 111 height 11
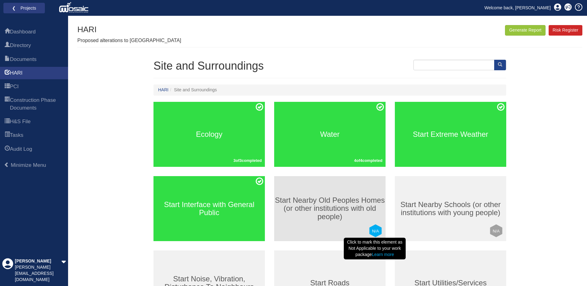
click at [375, 230] on text "N/A" at bounding box center [375, 231] width 7 height 5
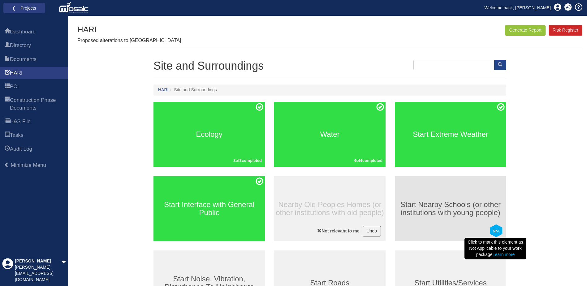
click at [496, 229] on text "N/A" at bounding box center [495, 231] width 7 height 5
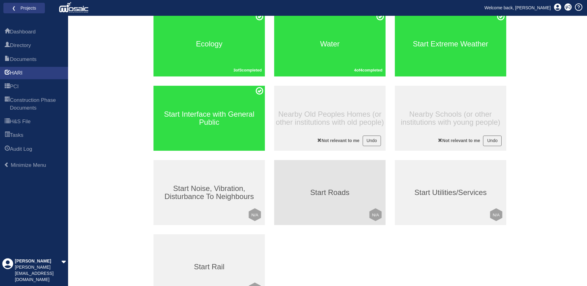
scroll to position [93, 0]
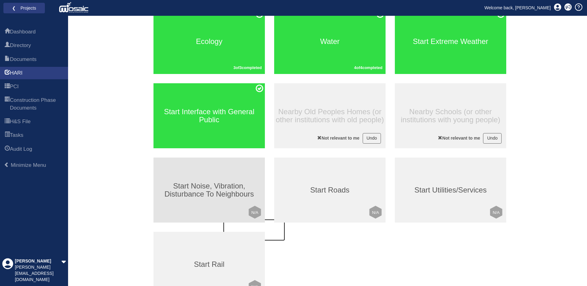
click at [216, 186] on h3 "Start Noise, Vibration, Disturbance To Neighbours" at bounding box center [208, 190] width 111 height 16
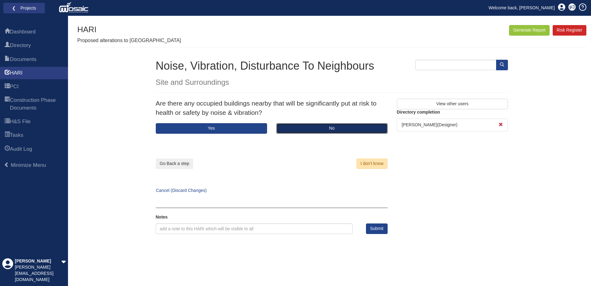
click at [319, 131] on button "No" at bounding box center [331, 128] width 111 height 11
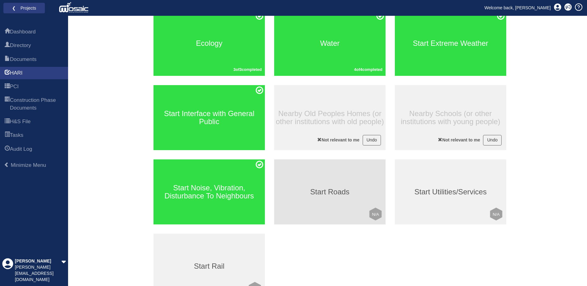
scroll to position [93, 0]
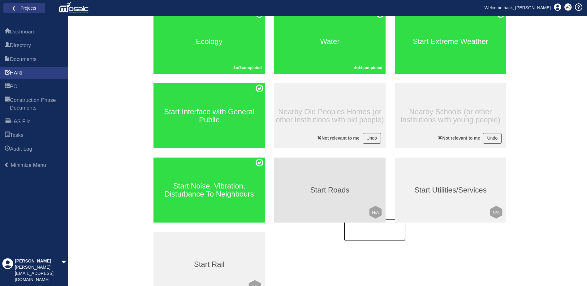
click at [327, 189] on h3 "Start Roads" at bounding box center [329, 190] width 111 height 8
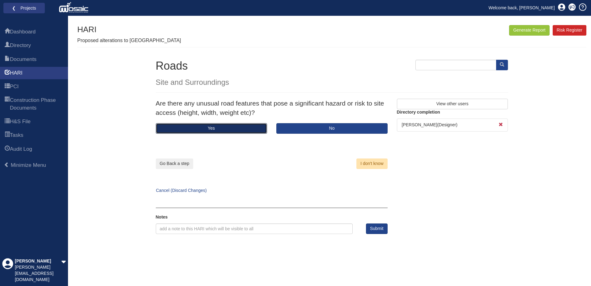
click at [207, 129] on button "Yes" at bounding box center [211, 128] width 111 height 11
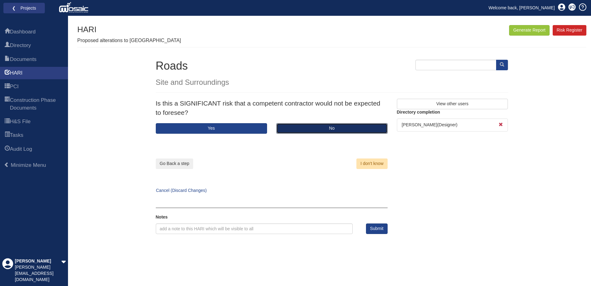
click at [335, 128] on button "No" at bounding box center [331, 128] width 111 height 11
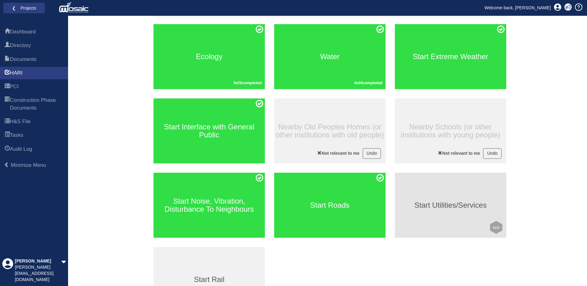
scroll to position [93, 0]
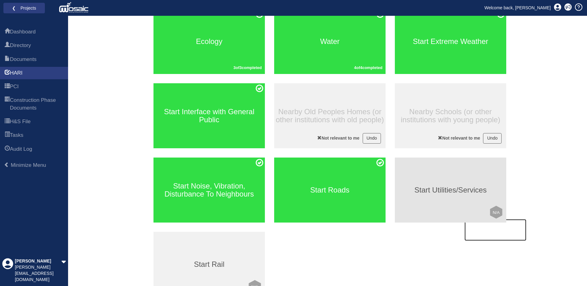
click at [427, 184] on div "Start Utilities/Services Click to mark this element as Not Applicable to your w…" at bounding box center [450, 189] width 111 height 65
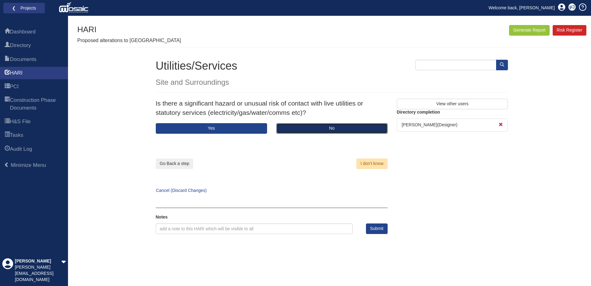
click at [324, 128] on button "No" at bounding box center [331, 128] width 111 height 11
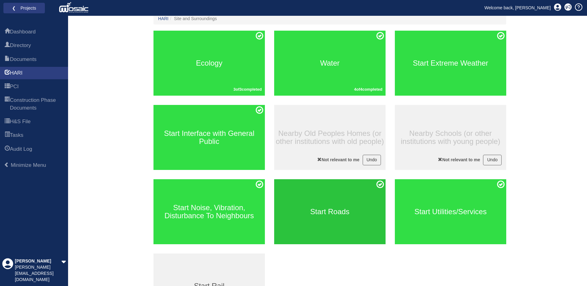
scroll to position [140, 0]
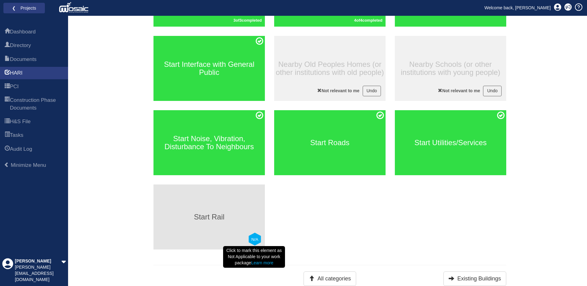
click at [257, 238] on text "N/A" at bounding box center [254, 239] width 7 height 5
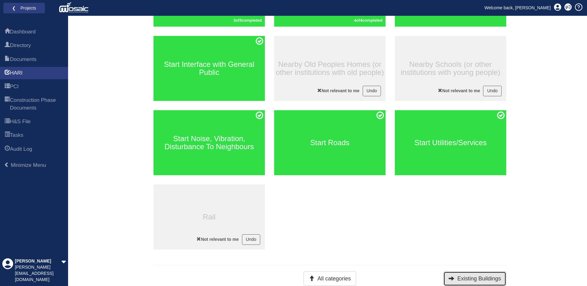
click at [465, 277] on button "Existing Buildings" at bounding box center [474, 278] width 63 height 15
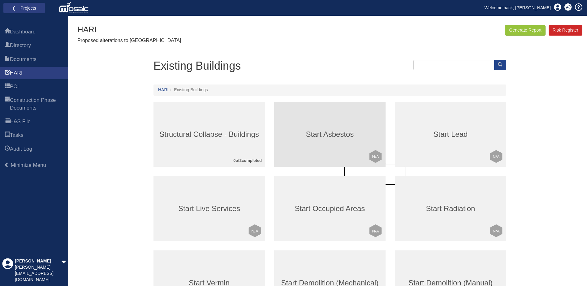
click at [319, 134] on h3 "Start Asbestos" at bounding box center [329, 134] width 111 height 8
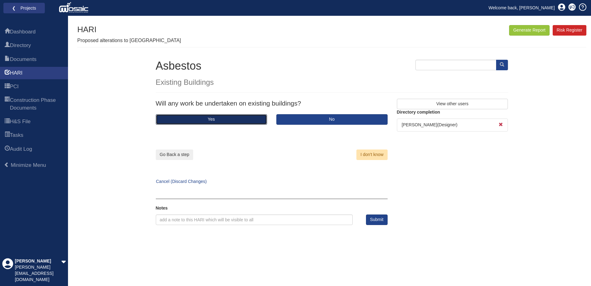
click at [230, 117] on button "Yes" at bounding box center [211, 119] width 111 height 11
click at [230, 118] on button "Yes" at bounding box center [211, 119] width 111 height 11
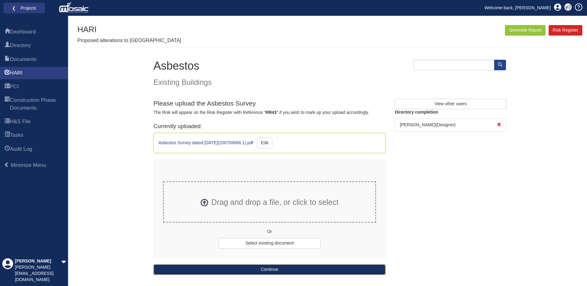
click at [301, 269] on button "Continue" at bounding box center [269, 269] width 232 height 11
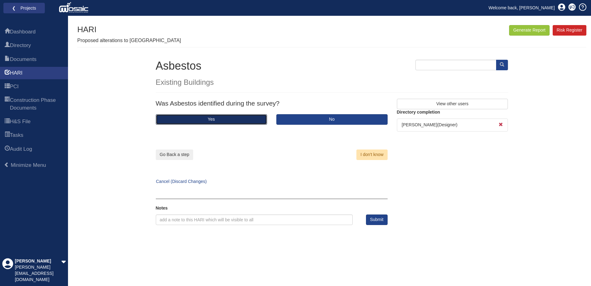
click at [209, 117] on button "Yes" at bounding box center [211, 119] width 111 height 11
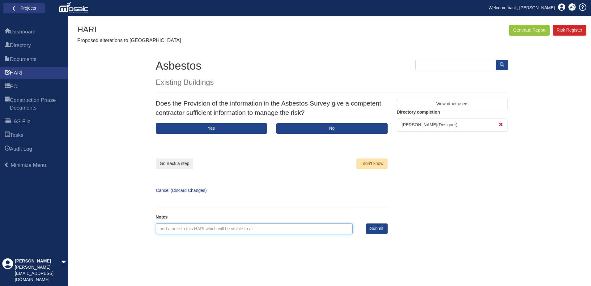
click at [186, 229] on input "text" at bounding box center [254, 228] width 197 height 11
type input "2no. small areas of ceilings in existing cupboards-highlighted on demotion plan"
click at [256, 269] on div "Generate Report Show All HARI Select "Yes" for All Eliminated included or "No" …" at bounding box center [331, 155] width 509 height 261
click at [378, 228] on button "Submit" at bounding box center [377, 228] width 22 height 11
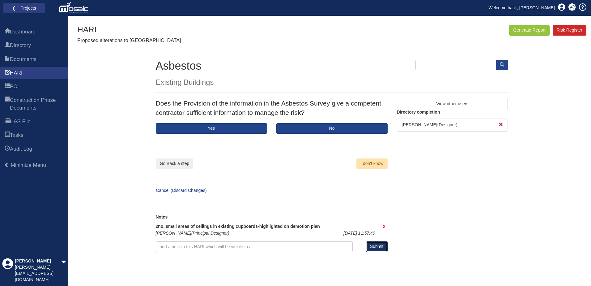
click at [376, 246] on button "Submit" at bounding box center [377, 246] width 22 height 11
click at [201, 127] on button "Yes" at bounding box center [211, 128] width 111 height 11
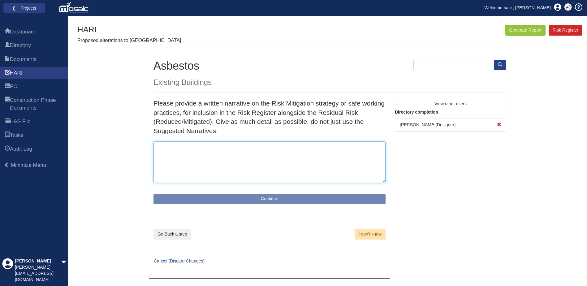
click at [199, 150] on textarea at bounding box center [269, 161] width 232 height 41
